Goal: Find specific page/section: Find specific page/section

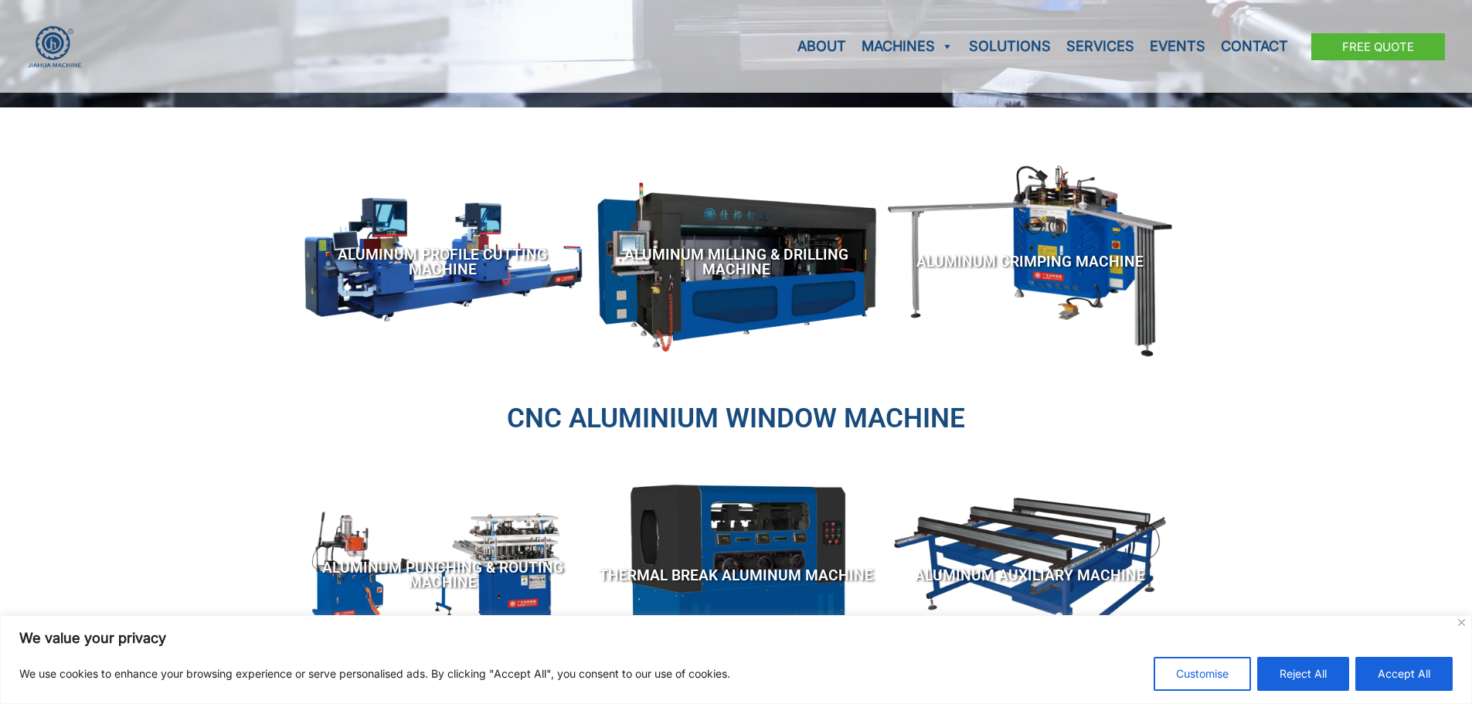
scroll to position [386, 0]
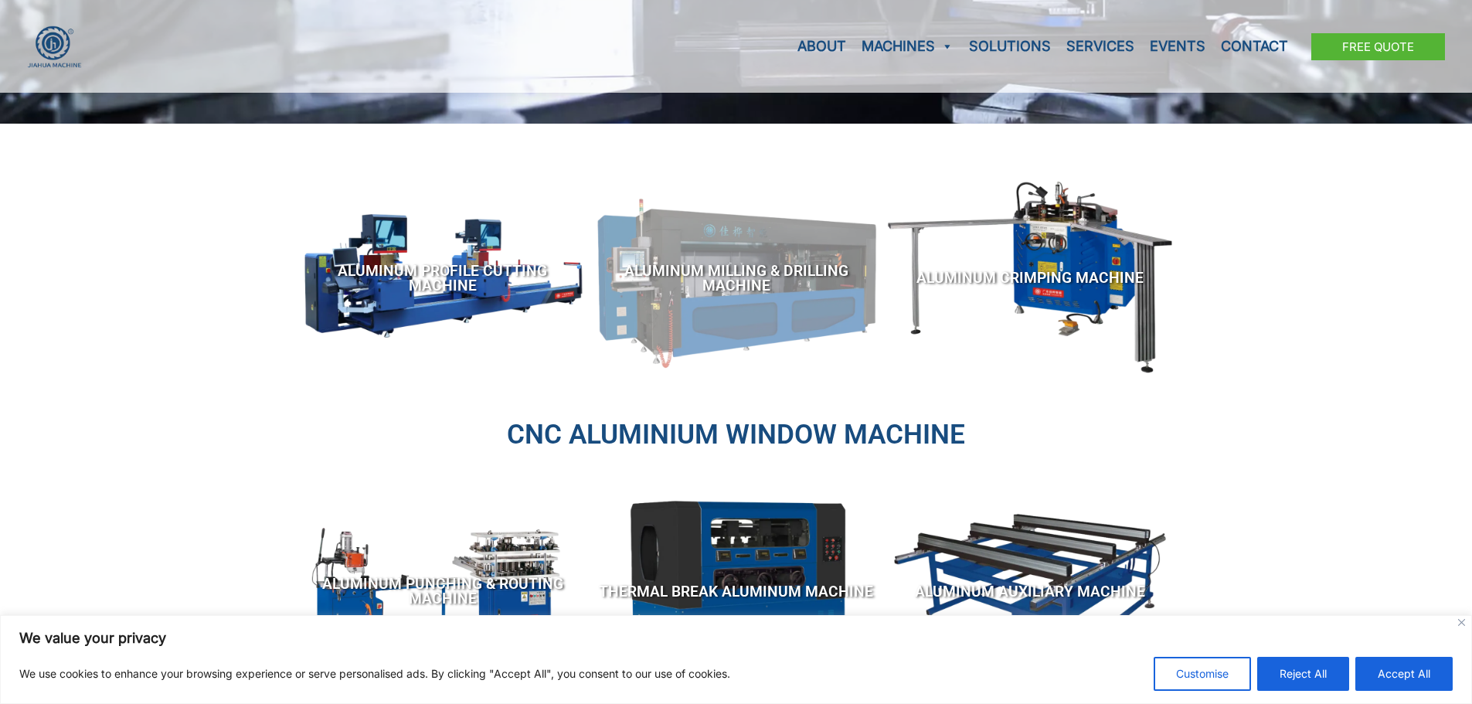
click at [753, 276] on span "Aluminum Milling & Drilling Machine" at bounding box center [736, 277] width 278 height 29
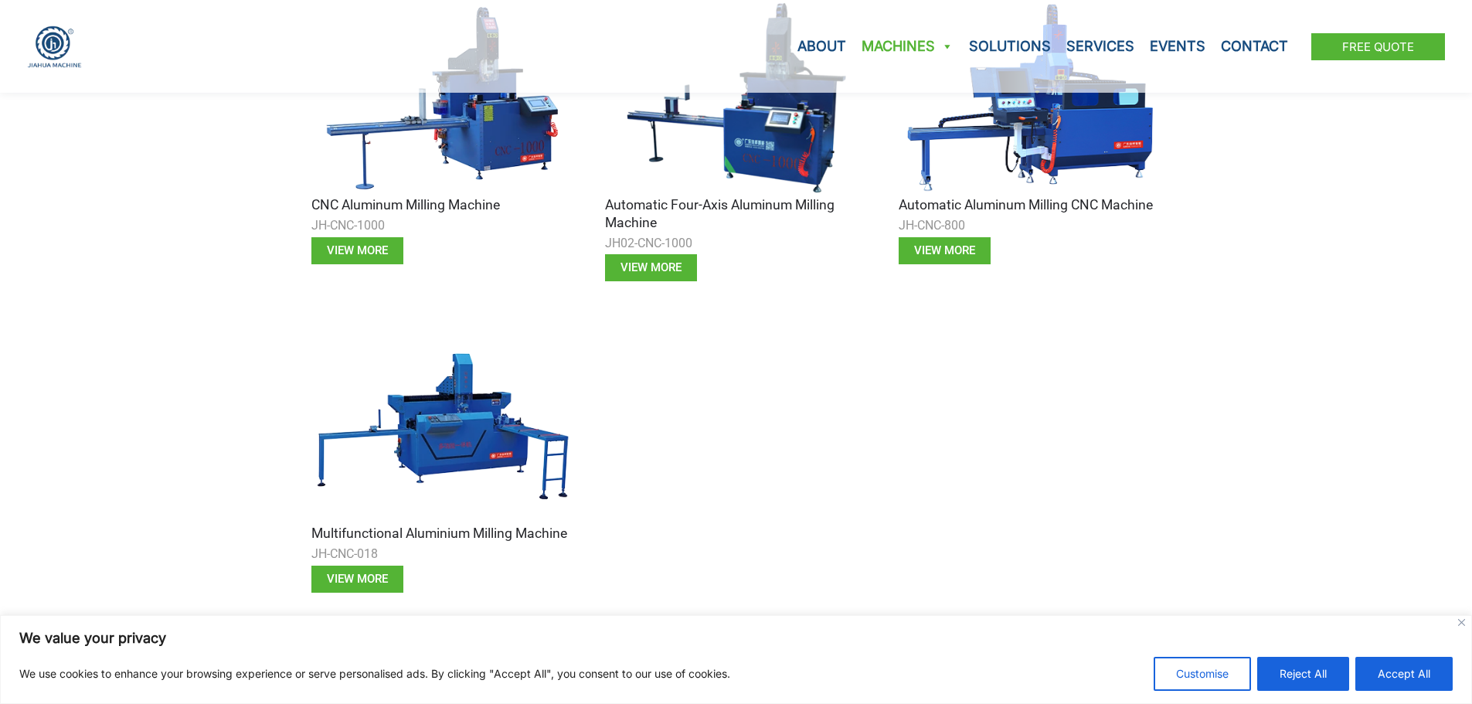
scroll to position [1314, 0]
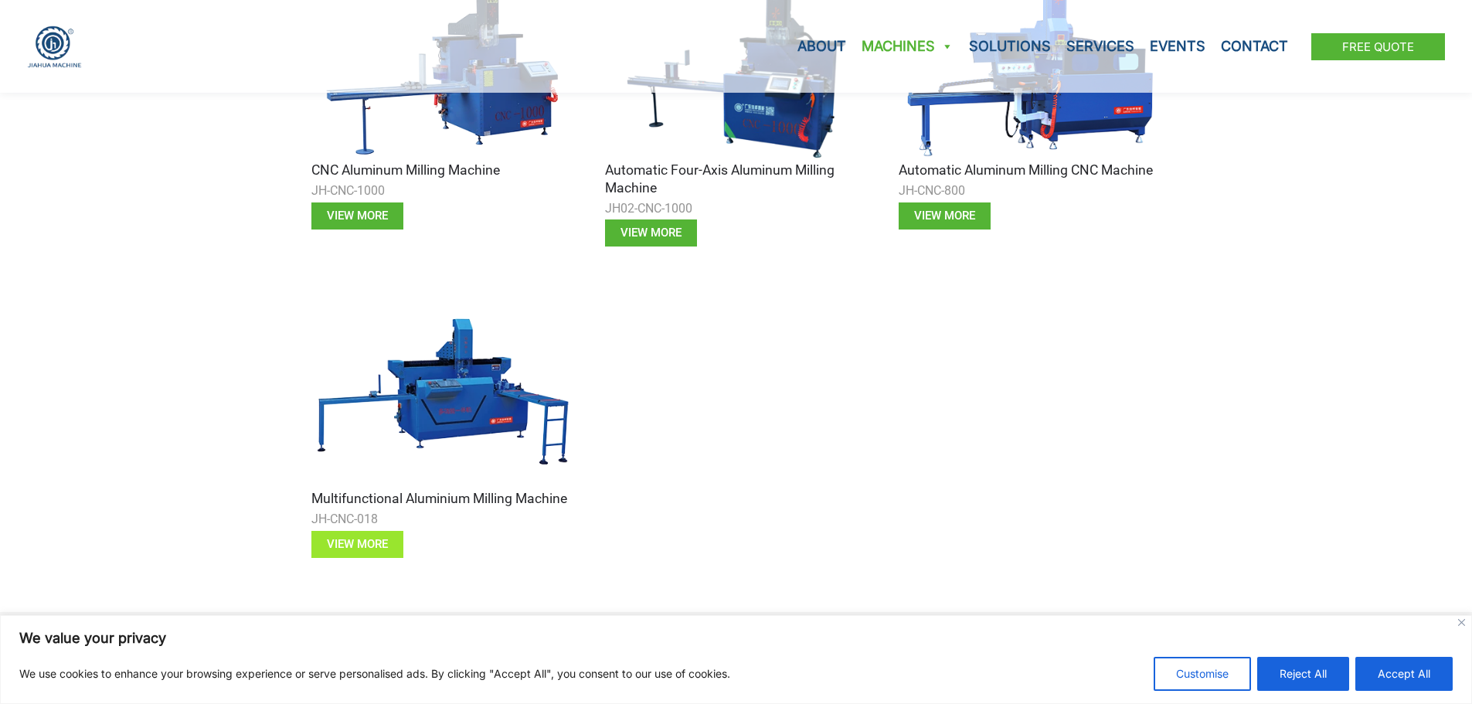
click at [382, 542] on span "view more" at bounding box center [357, 545] width 61 height 12
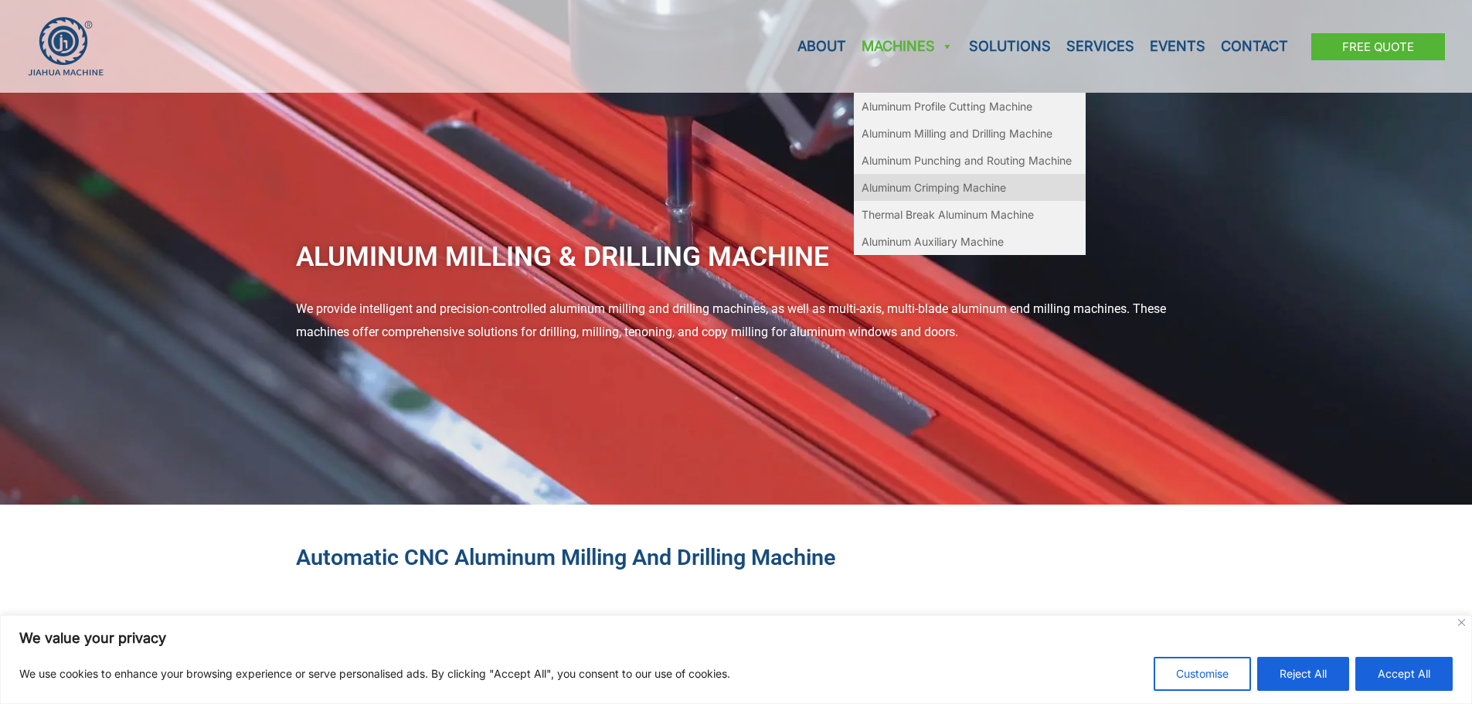
click at [923, 185] on link "Aluminum Crimping Machine" at bounding box center [970, 187] width 232 height 27
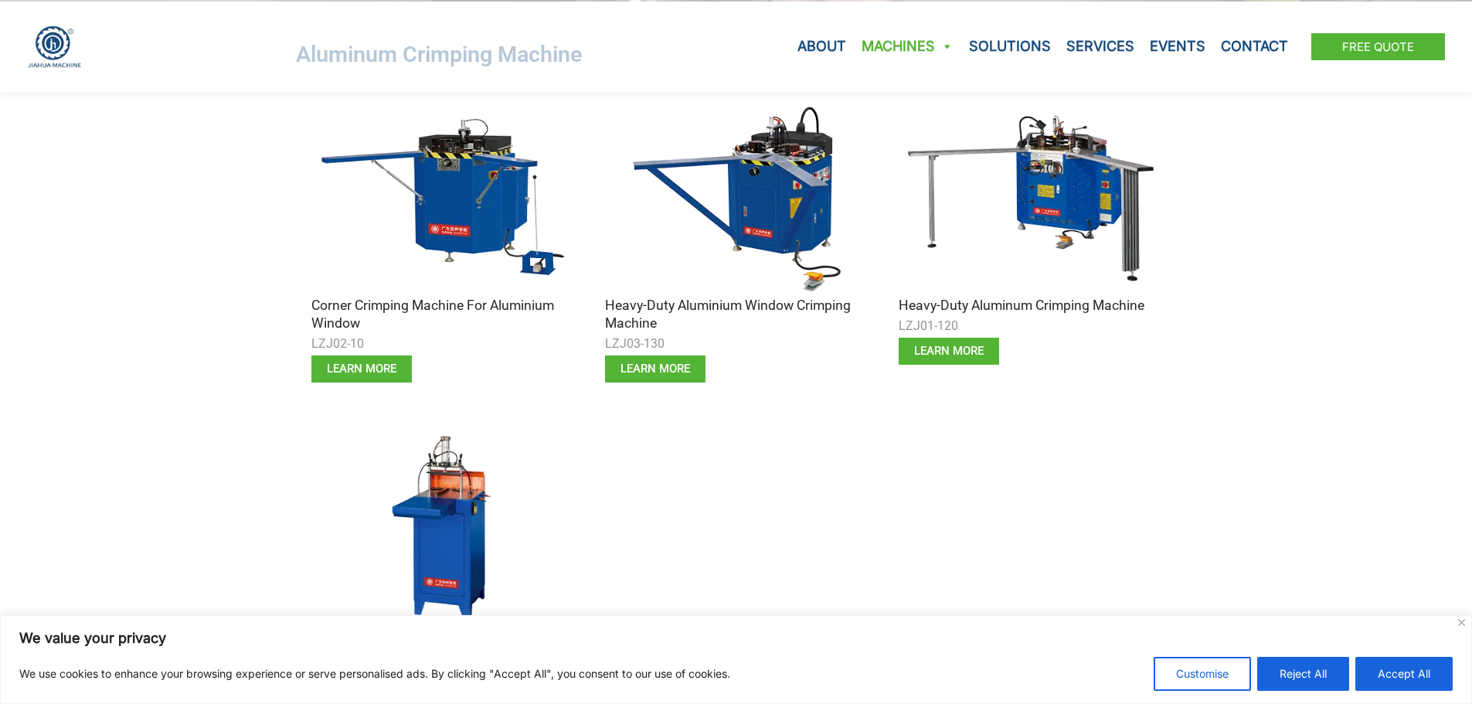
scroll to position [464, 0]
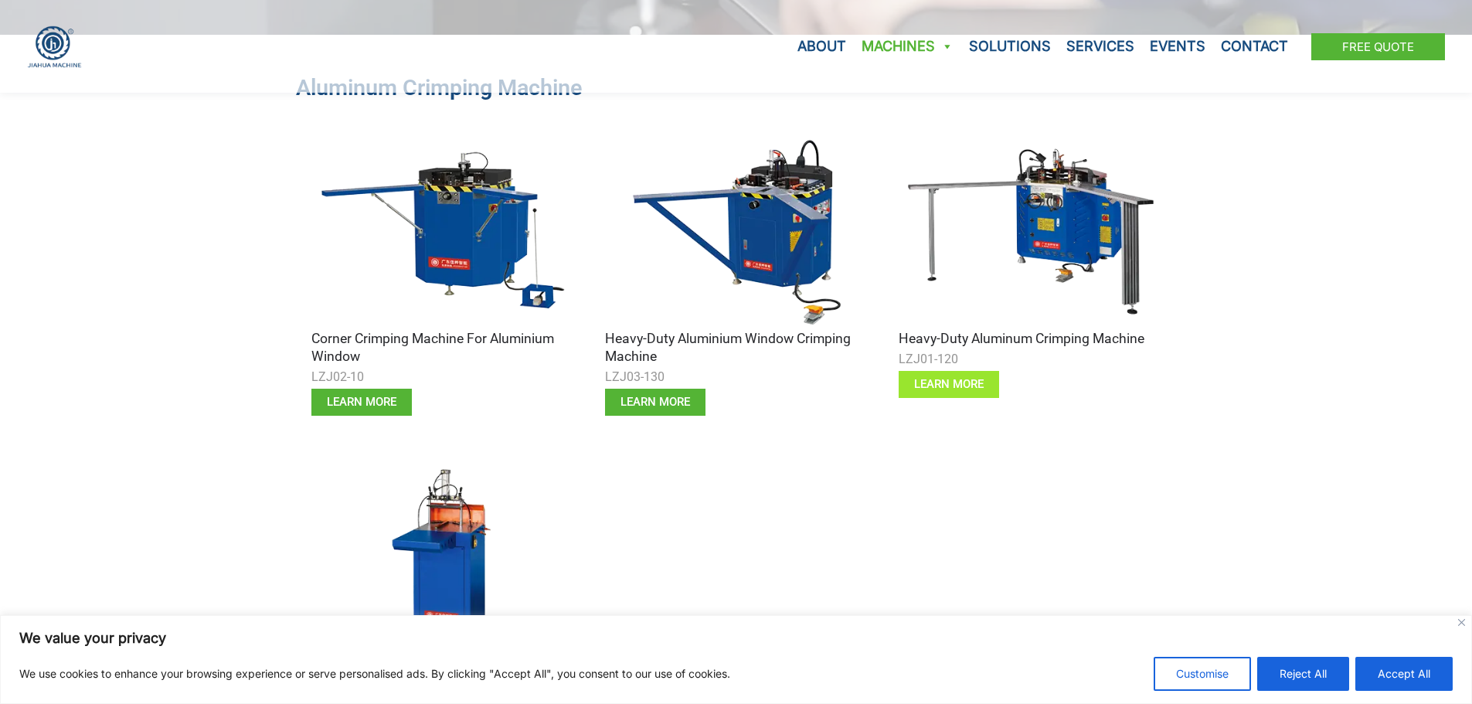
click at [912, 393] on link "learn more" at bounding box center [949, 384] width 100 height 27
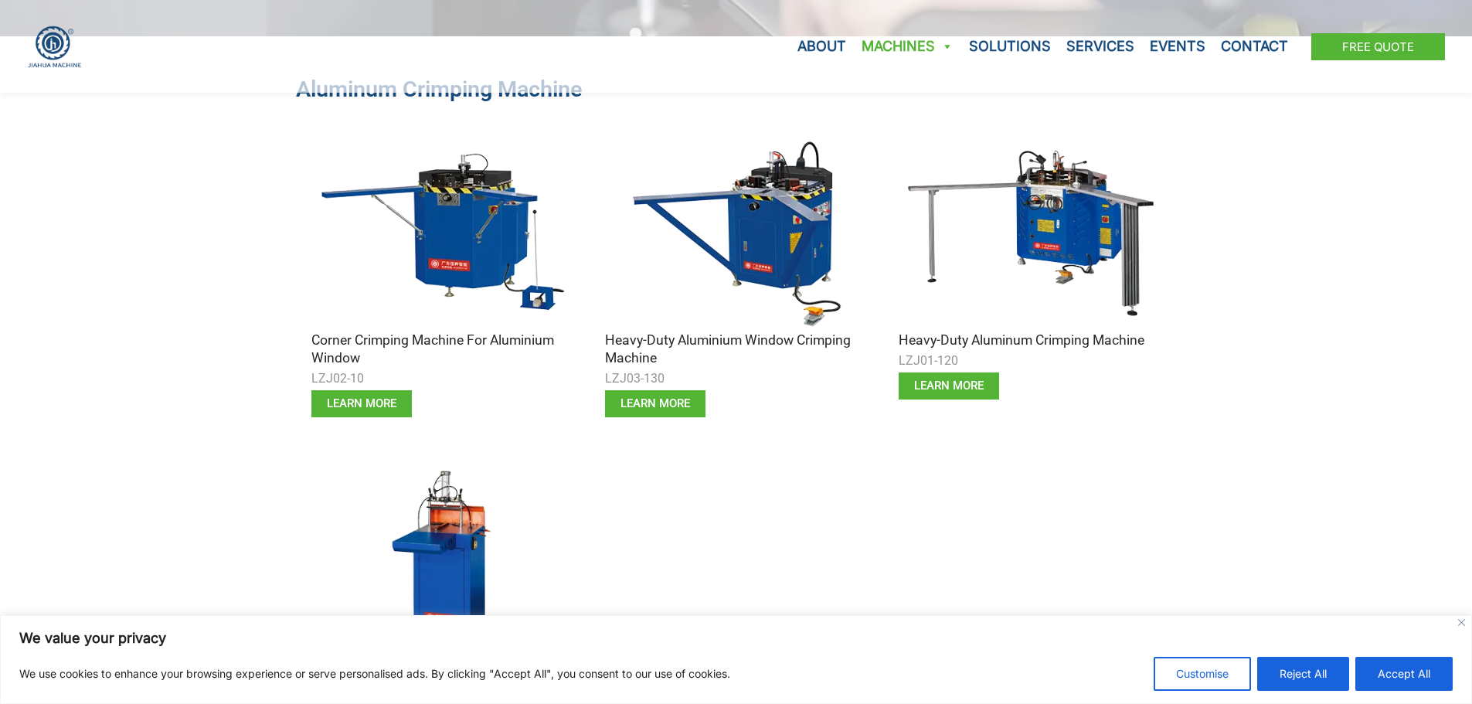
scroll to position [464, 0]
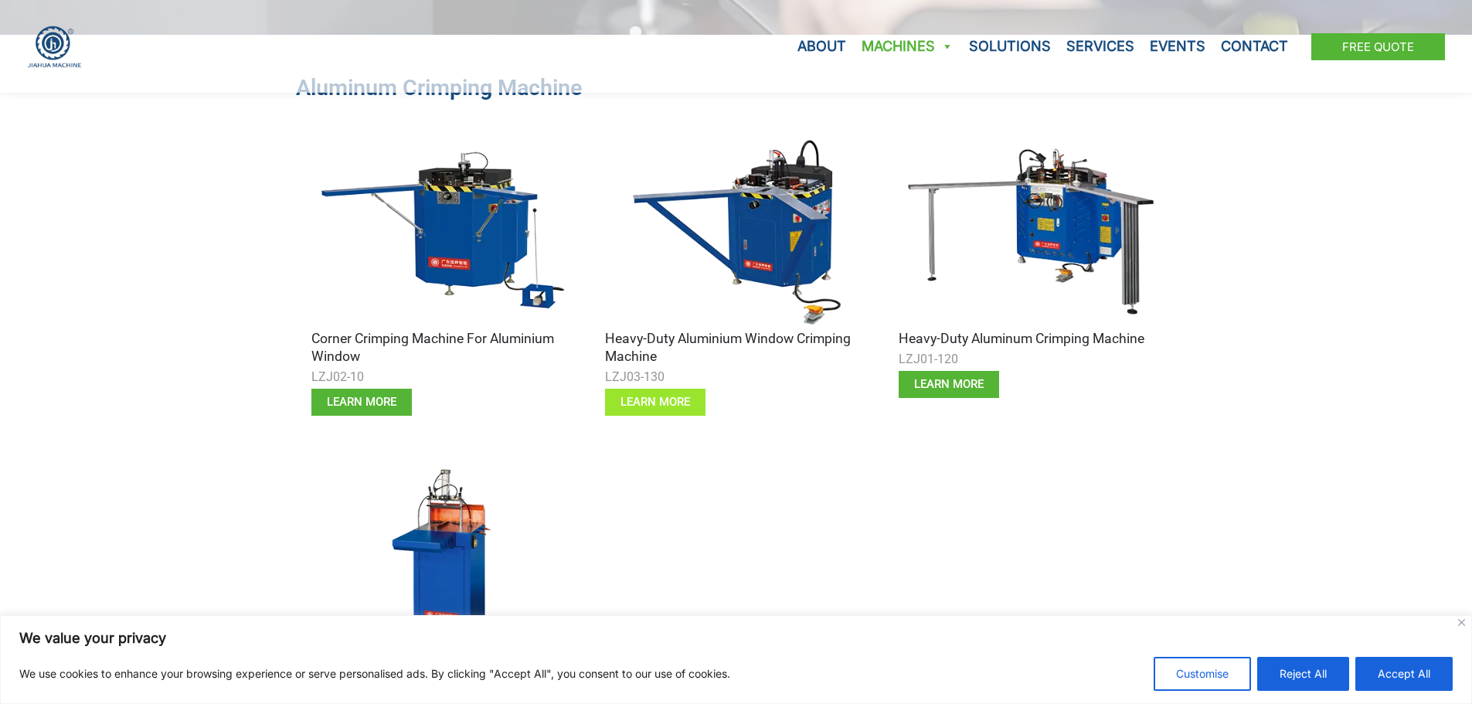
click at [664, 394] on link "learn more" at bounding box center [655, 402] width 100 height 27
